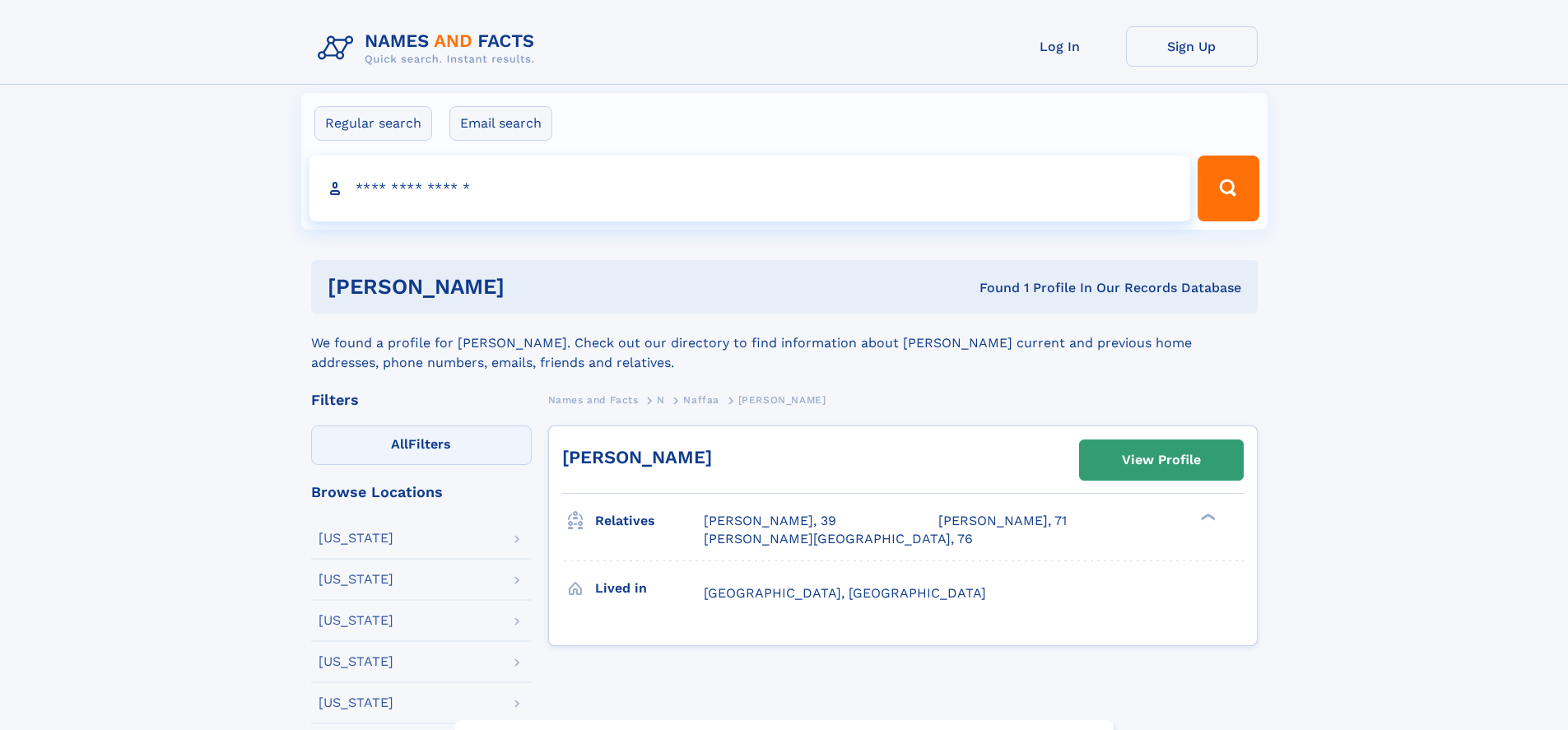
click at [421, 446] on label "All Filters" at bounding box center [421, 445] width 221 height 40
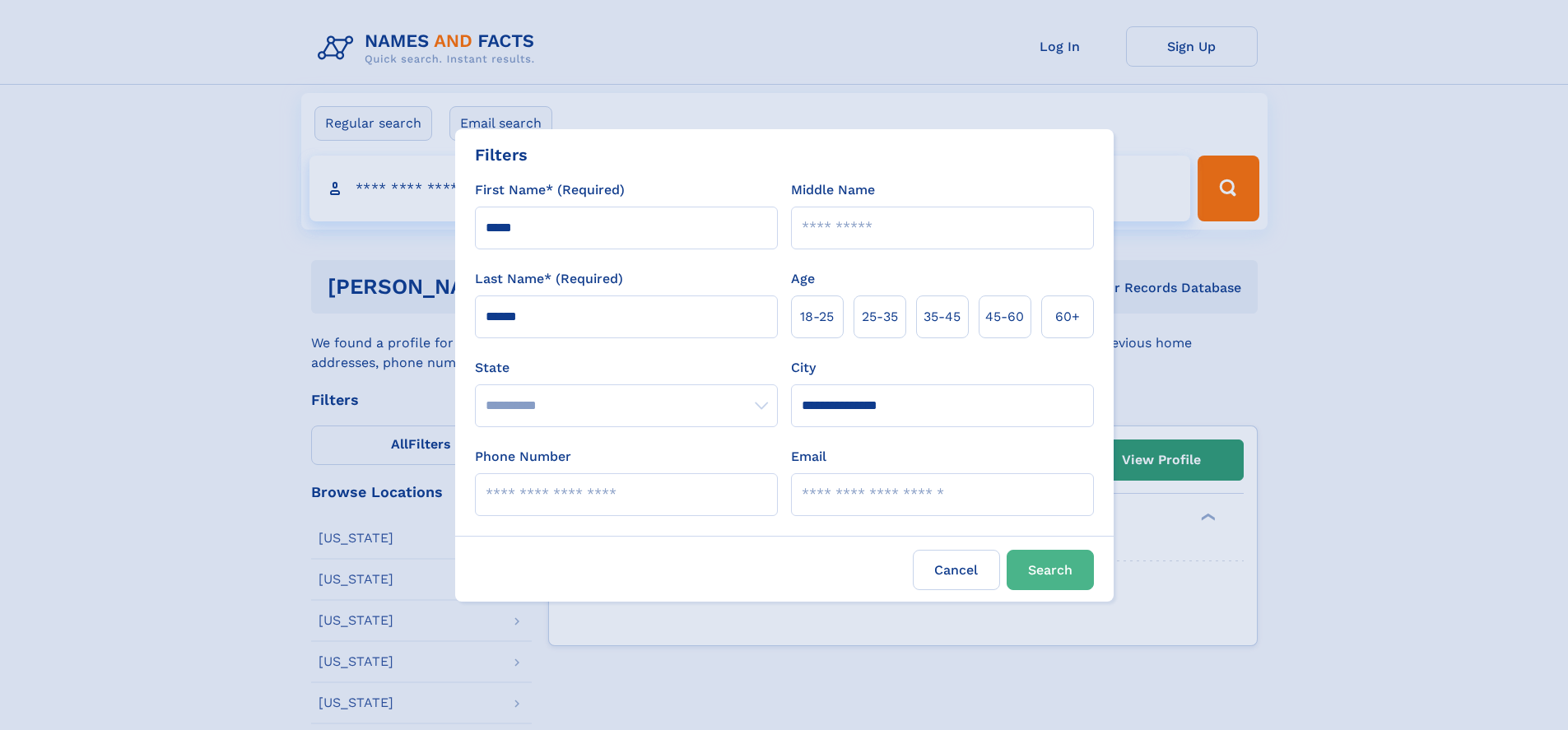
type input "**********"
click at [886, 316] on span "25‑35" at bounding box center [880, 317] width 36 height 19
click at [1056, 570] on button "Search" at bounding box center [1051, 571] width 88 height 41
